Goal: Transaction & Acquisition: Purchase product/service

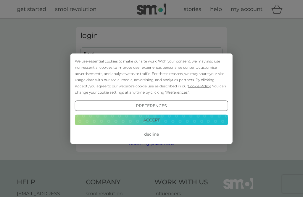
click at [186, 122] on button "Accept" at bounding box center [151, 119] width 153 height 11
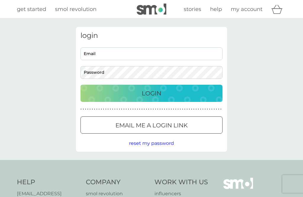
click at [165, 52] on input "Email" at bounding box center [151, 53] width 142 height 13
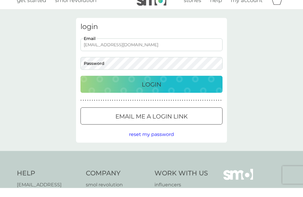
type input "partjen@icloud.com"
click at [188, 88] on div "Login" at bounding box center [151, 92] width 130 height 9
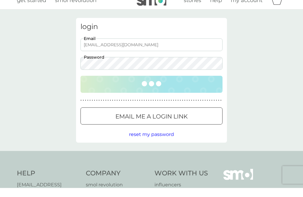
scroll to position [9, 0]
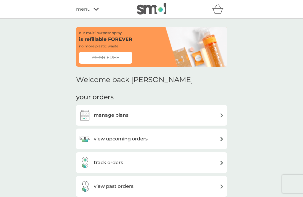
click at [213, 113] on div "manage plans" at bounding box center [151, 115] width 145 height 12
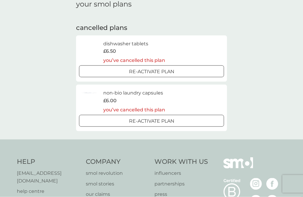
scroll to position [27, 0]
click at [167, 69] on p "Re-activate Plan" at bounding box center [151, 71] width 45 height 8
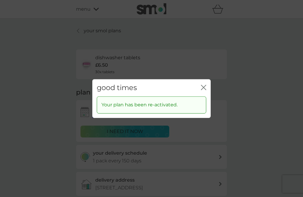
click at [206, 92] on div "good times close" at bounding box center [151, 87] width 118 height 17
click at [203, 92] on div "close" at bounding box center [203, 87] width 5 height 9
click at [203, 91] on button "close" at bounding box center [203, 88] width 5 height 6
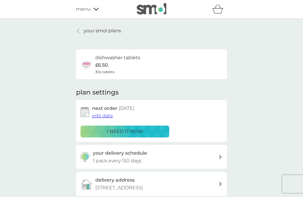
click at [220, 180] on div "delivery address [STREET_ADDRESS]" at bounding box center [151, 184] width 151 height 24
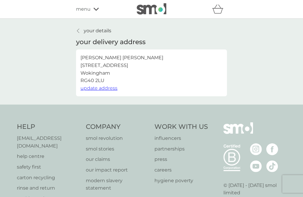
click at [109, 86] on span "update address" at bounding box center [98, 88] width 37 height 6
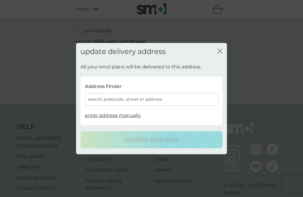
click at [142, 106] on div "search postcode, street or address" at bounding box center [151, 99] width 133 height 13
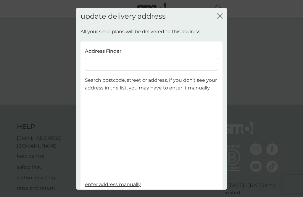
click at [122, 61] on input at bounding box center [151, 64] width 133 height 13
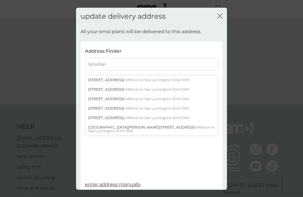
type input "SO410xh"
click at [177, 78] on span "Milford on Sea Lymington SO41 0XH" at bounding box center [157, 79] width 64 height 4
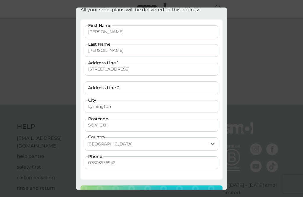
scroll to position [21, 0]
click at [177, 193] on p "update address" at bounding box center [152, 193] width 56 height 9
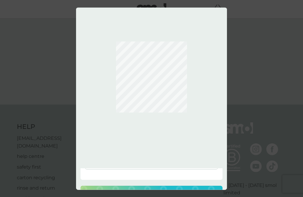
scroll to position [0, 0]
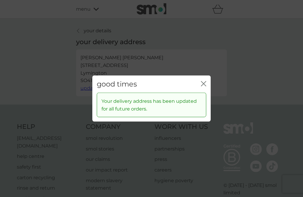
click at [205, 88] on div "good times close" at bounding box center [151, 83] width 118 height 17
click at [205, 88] on div "close" at bounding box center [203, 84] width 5 height 9
click at [204, 83] on icon "close" at bounding box center [204, 83] width 2 height 5
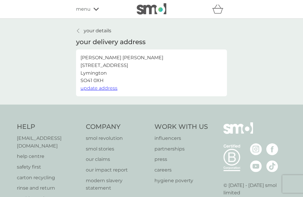
click at [79, 31] on icon at bounding box center [78, 30] width 2 height 5
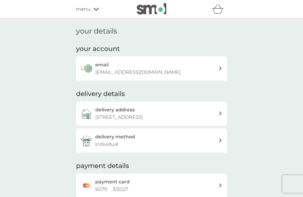
click at [218, 66] on div at bounding box center [220, 68] width 5 height 4
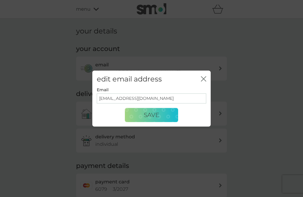
click at [146, 97] on input "[EMAIL_ADDRESS][DOMAIN_NAME]" at bounding box center [151, 98] width 109 height 10
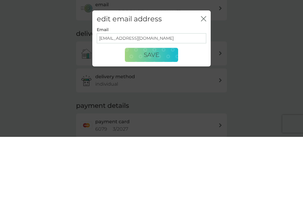
type input "[EMAIL_ADDRESS][DOMAIN_NAME]"
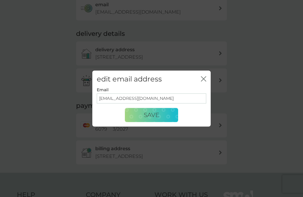
click at [161, 114] on button "Save" at bounding box center [151, 115] width 53 height 14
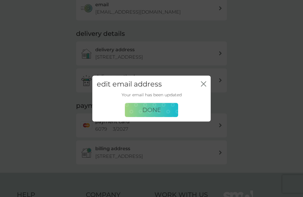
click at [161, 111] on span "Done" at bounding box center [151, 109] width 19 height 7
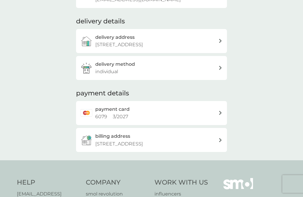
scroll to position [72, 0]
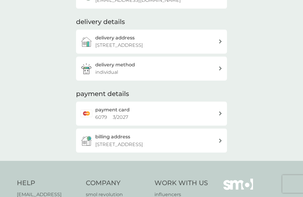
click at [216, 148] on div "billing address [STREET_ADDRESS]" at bounding box center [156, 140] width 123 height 15
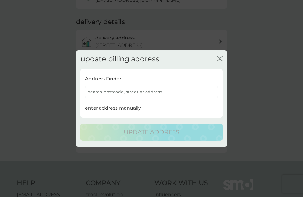
click at [174, 98] on div "search postcode, street or address" at bounding box center [151, 91] width 133 height 13
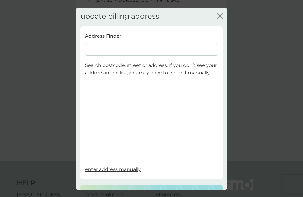
click at [147, 47] on input at bounding box center [151, 49] width 133 height 13
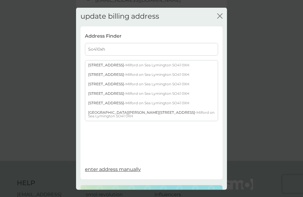
type input "So410xh"
click at [171, 63] on span "Milford on Sea Lymington SO41 0XH" at bounding box center [157, 64] width 64 height 4
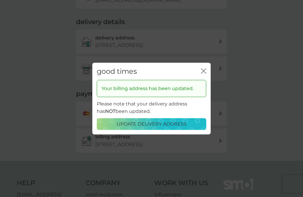
click at [203, 76] on div "good times close" at bounding box center [151, 70] width 118 height 17
click at [184, 128] on p "update delivery address" at bounding box center [152, 124] width 70 height 8
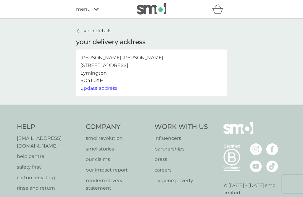
click at [78, 29] on icon at bounding box center [78, 30] width 2 height 5
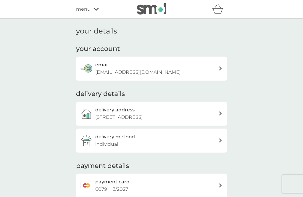
click at [96, 9] on icon at bounding box center [95, 9] width 5 height 4
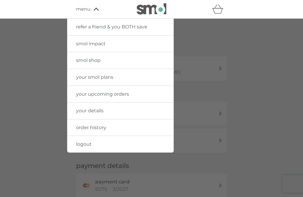
click at [262, 56] on div at bounding box center [151, 117] width 303 height 197
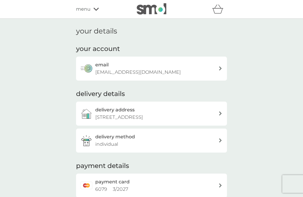
click at [217, 9] on icon "basket" at bounding box center [217, 8] width 11 height 9
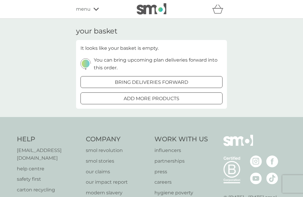
click at [185, 80] on p "bring deliveries forward" at bounding box center [151, 82] width 73 height 8
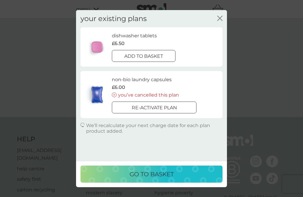
click at [171, 52] on div "add to basket" at bounding box center [143, 56] width 63 height 8
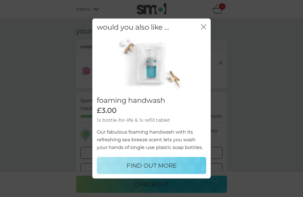
click at [202, 26] on icon "close" at bounding box center [203, 26] width 5 height 5
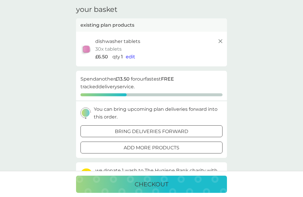
scroll to position [28, 0]
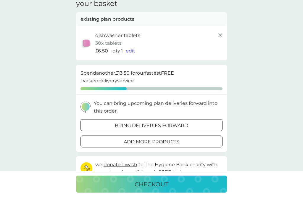
click at [197, 122] on div "bring deliveries forward" at bounding box center [151, 126] width 141 height 8
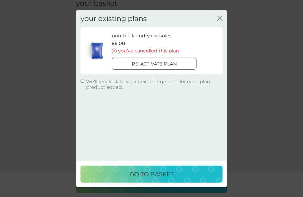
click at [174, 62] on p "Re-activate plan" at bounding box center [154, 64] width 45 height 8
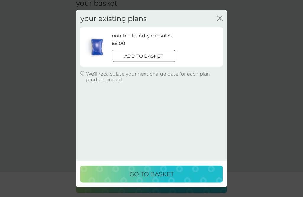
click at [167, 179] on p "go to basket" at bounding box center [152, 173] width 44 height 9
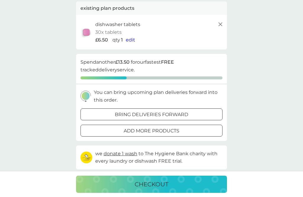
scroll to position [38, 0]
click at [190, 111] on div "bring deliveries forward" at bounding box center [151, 115] width 141 height 8
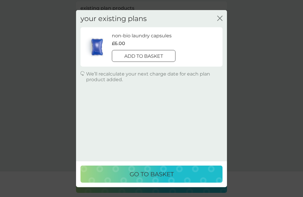
click at [161, 56] on p "add to basket" at bounding box center [143, 56] width 39 height 8
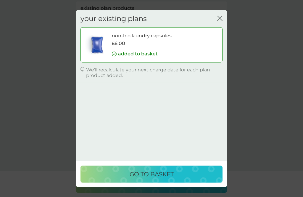
click at [156, 179] on p "go to basket" at bounding box center [152, 173] width 44 height 9
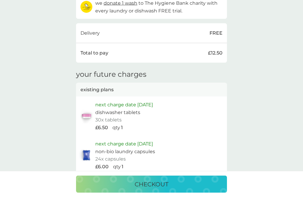
scroll to position [188, 0]
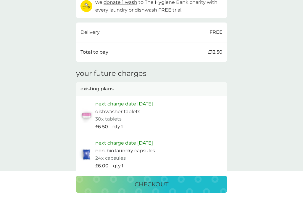
click at [169, 189] on div "checkout" at bounding box center [151, 183] width 139 height 9
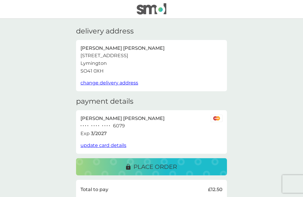
click at [169, 164] on p "place order" at bounding box center [154, 166] width 43 height 9
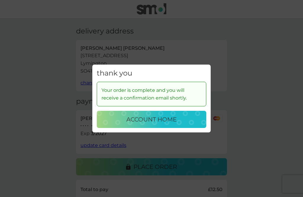
click at [195, 124] on div "account home" at bounding box center [152, 118] width 98 height 9
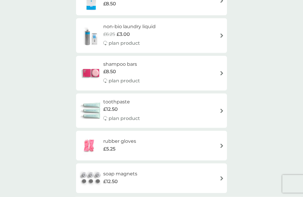
scroll to position [1020, 0]
click at [198, 136] on div "rubber gloves £5.25" at bounding box center [151, 145] width 145 height 21
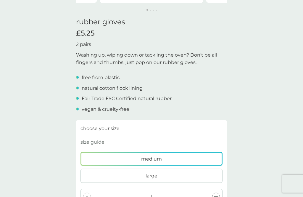
scroll to position [198, 0]
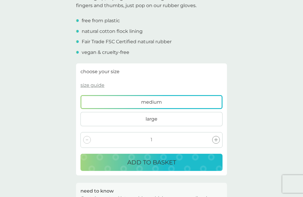
click at [98, 83] on p "size guide" at bounding box center [92, 85] width 24 height 8
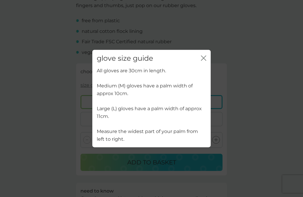
click at [186, 121] on p "All gloves are 30cm in length. Medium (M) gloves have a palm width of approx 10…" at bounding box center [151, 105] width 109 height 76
click at [203, 61] on icon "close" at bounding box center [203, 57] width 5 height 5
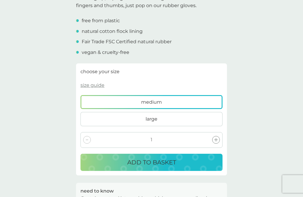
click at [165, 118] on label "large" at bounding box center [151, 119] width 142 height 14
click at [80, 95] on input "large" at bounding box center [80, 95] width 0 height 0
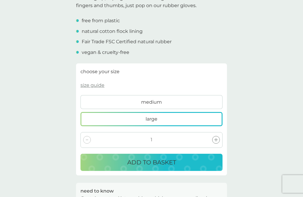
click at [179, 163] on div "ADD TO BASKET" at bounding box center [151, 161] width 130 height 9
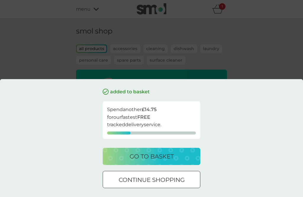
click at [181, 161] on div "go to basket" at bounding box center [152, 155] width 86 height 9
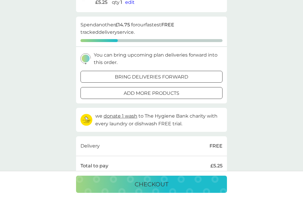
scroll to position [76, 0]
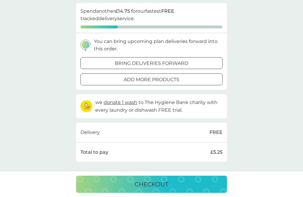
click at [174, 189] on div "checkout" at bounding box center [151, 183] width 139 height 9
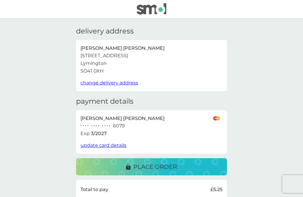
click at [167, 167] on p "place order" at bounding box center [154, 166] width 43 height 9
